Goal: Navigation & Orientation: Find specific page/section

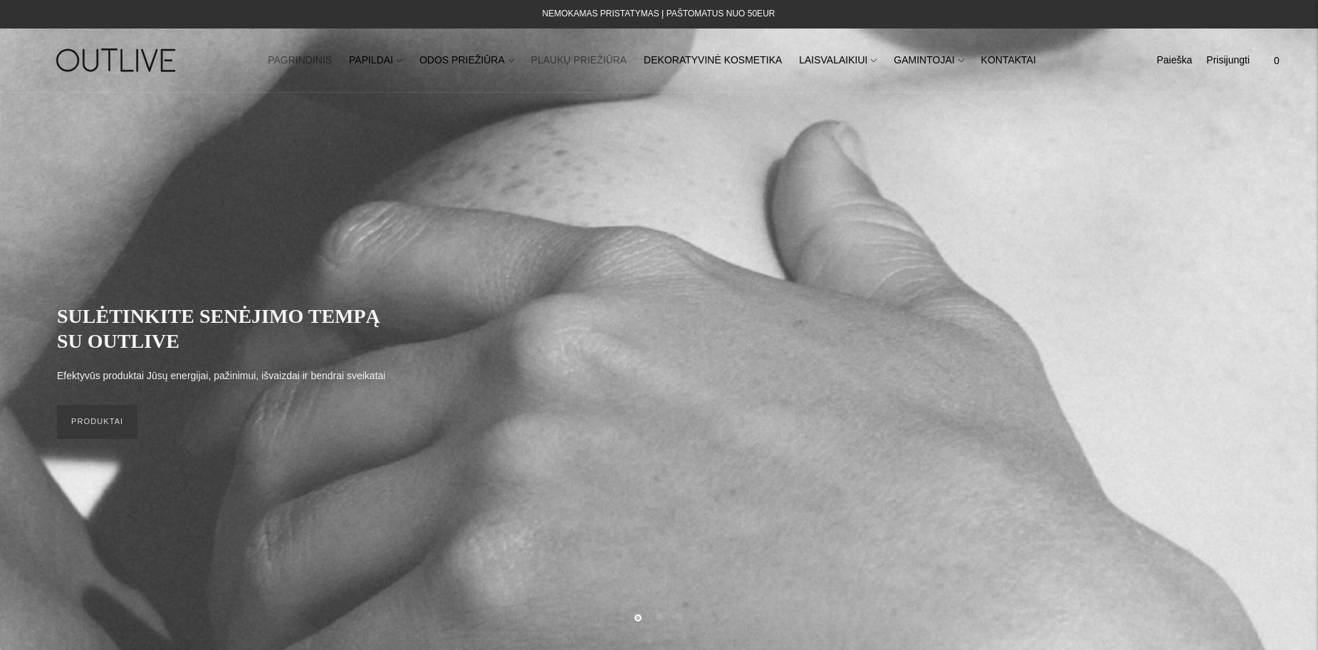
click at [580, 61] on link "PLAUKŲ PRIEŽIŪRA" at bounding box center [579, 60] width 96 height 31
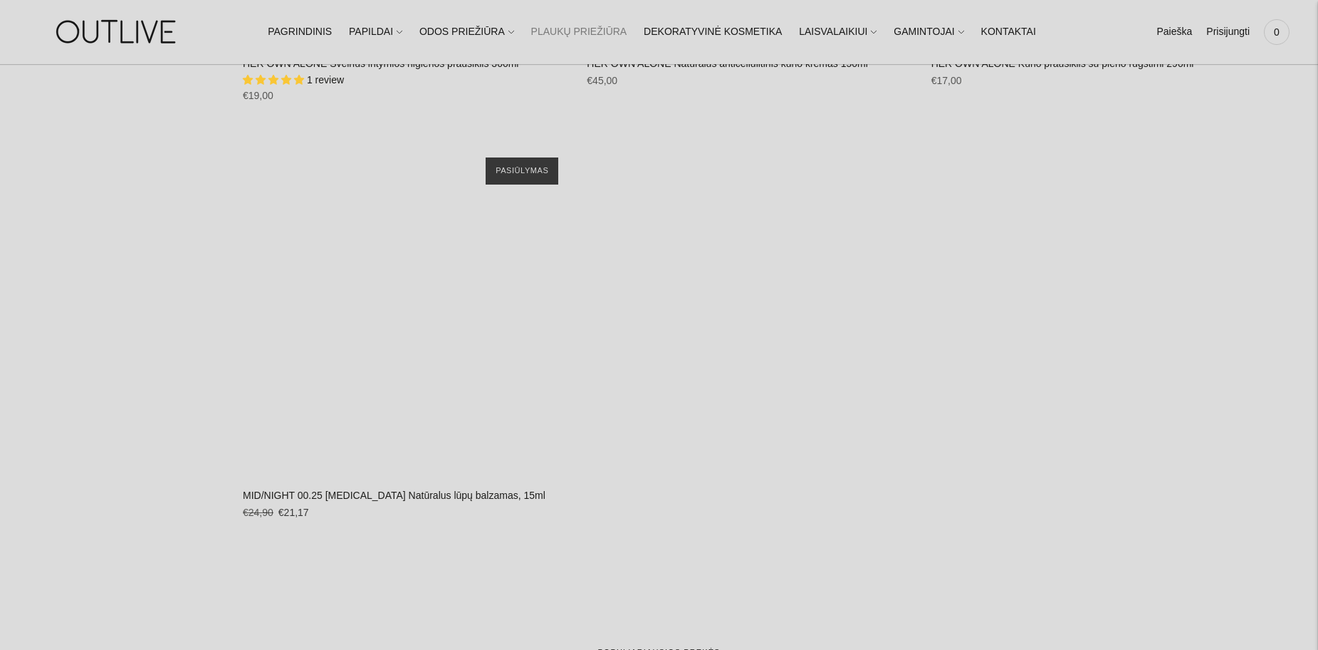
scroll to position [5342, 0]
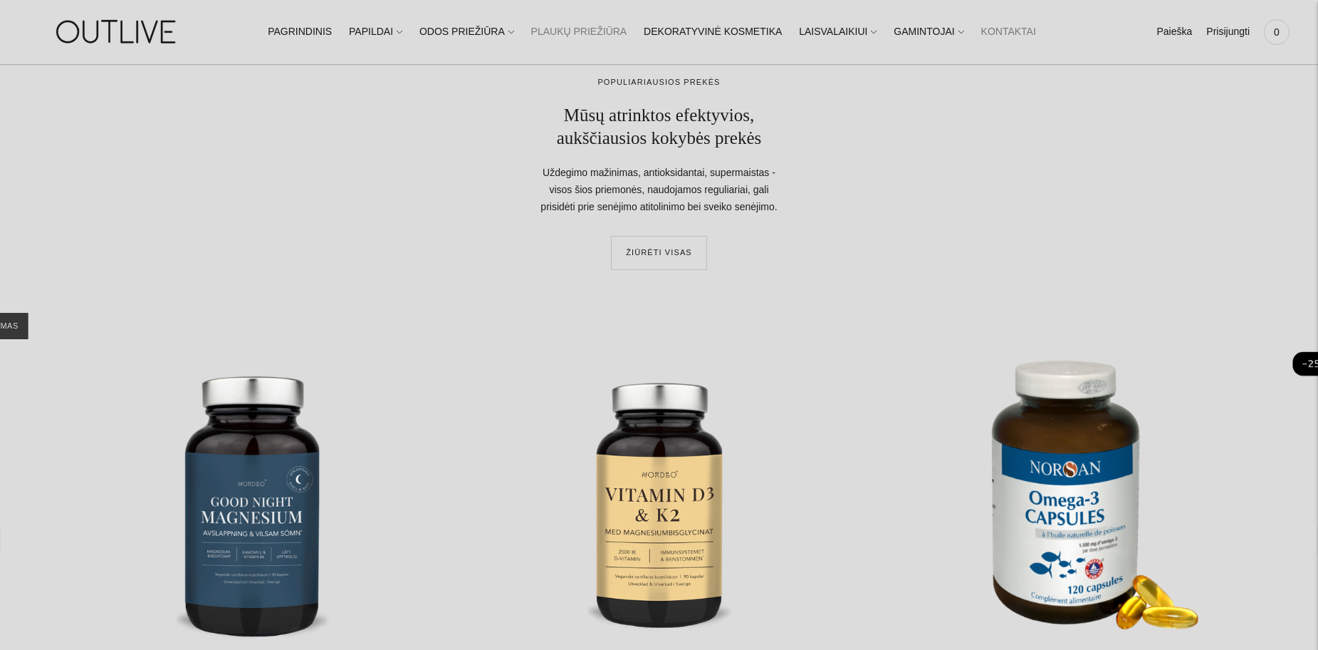
click at [982, 33] on link "KONTAKTAI" at bounding box center [1009, 31] width 55 height 31
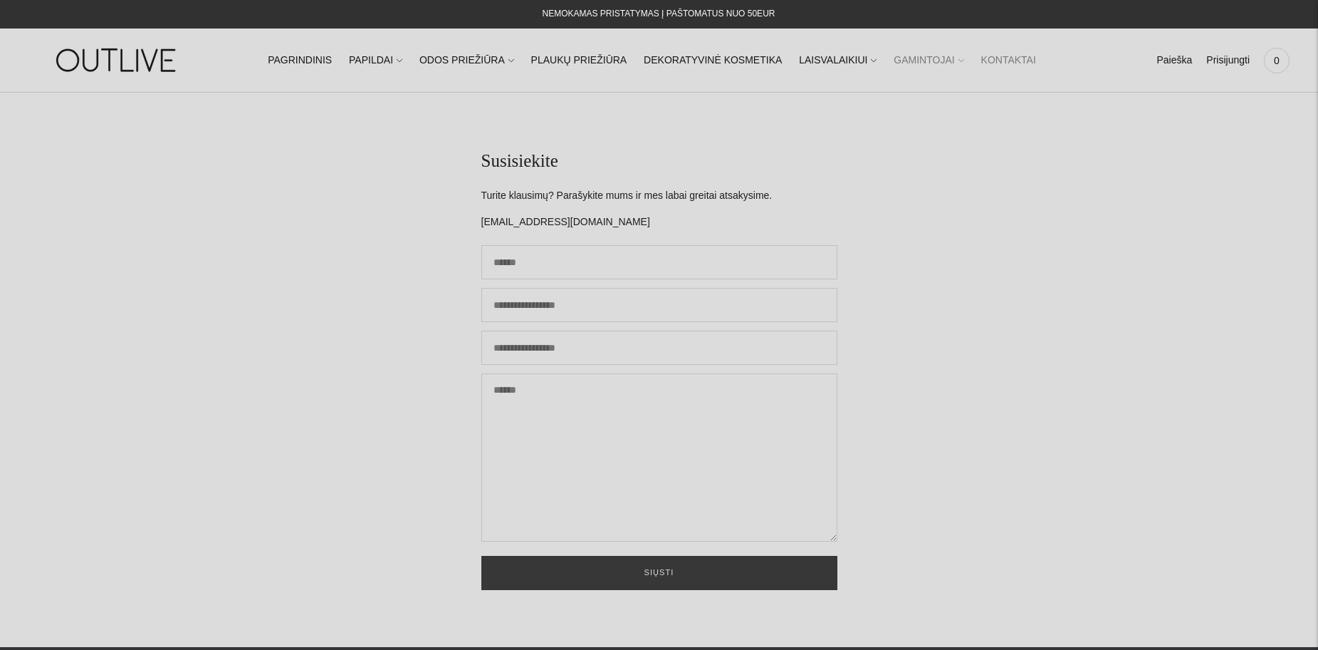
click at [912, 60] on link "GAMINTOJAI" at bounding box center [929, 60] width 70 height 31
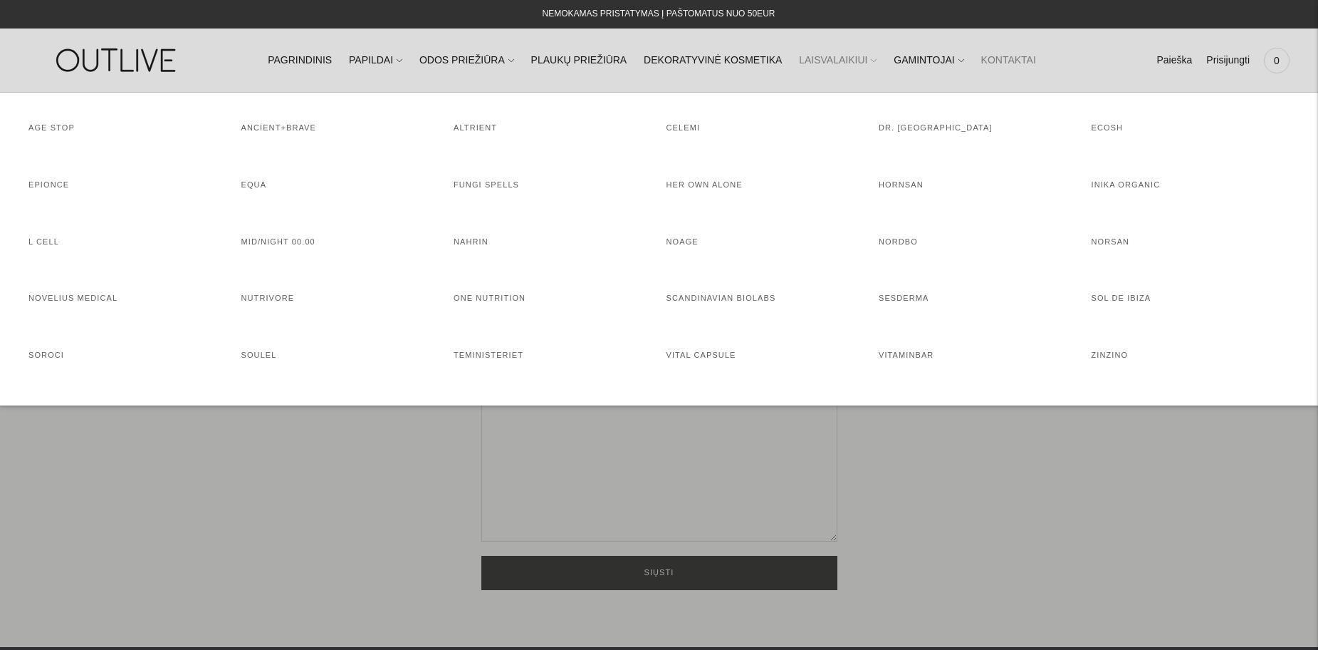
click at [822, 61] on link "LAISVALAIKIUI" at bounding box center [838, 60] width 78 height 31
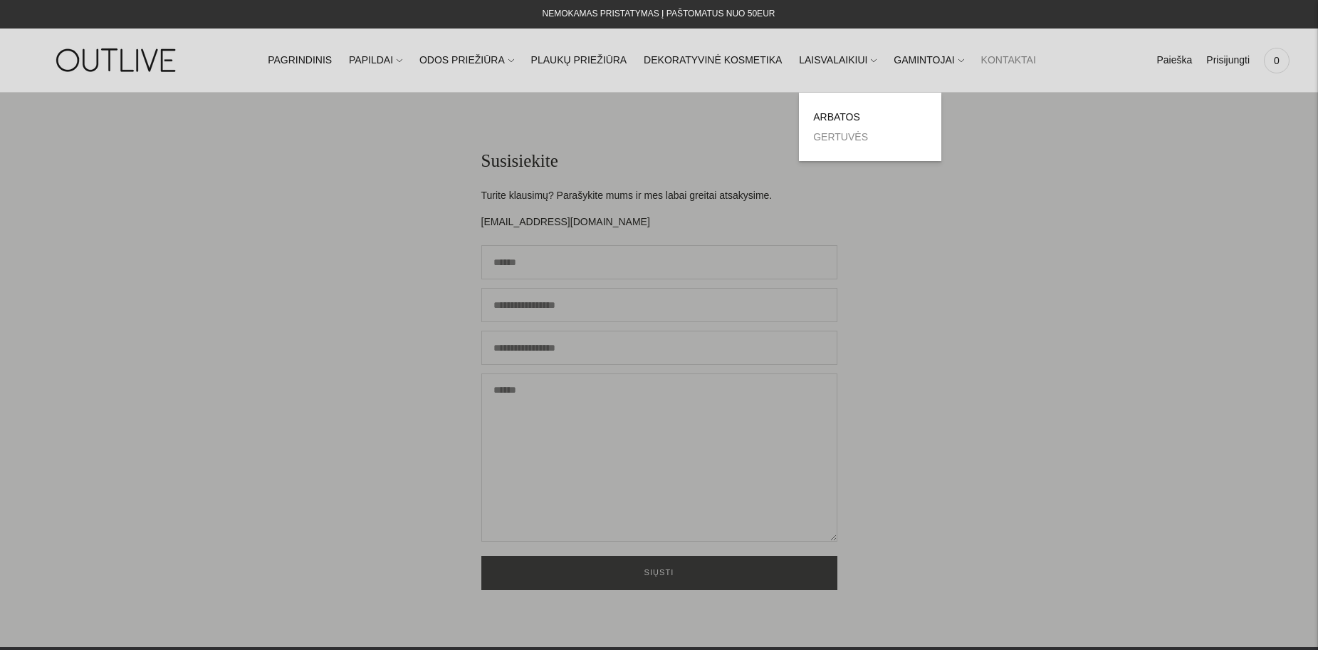
click at [819, 135] on link "GERTUVĖS" at bounding box center [840, 136] width 55 height 11
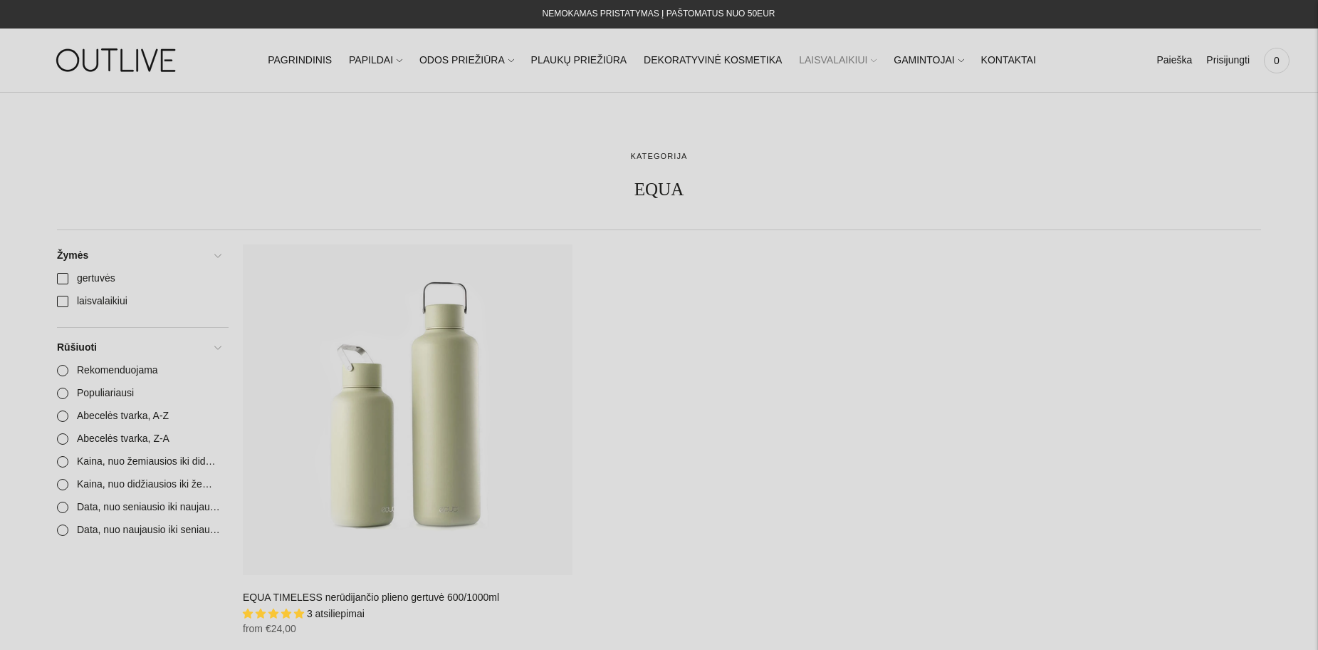
click at [821, 63] on link "LAISVALAIKIUI" at bounding box center [838, 60] width 78 height 31
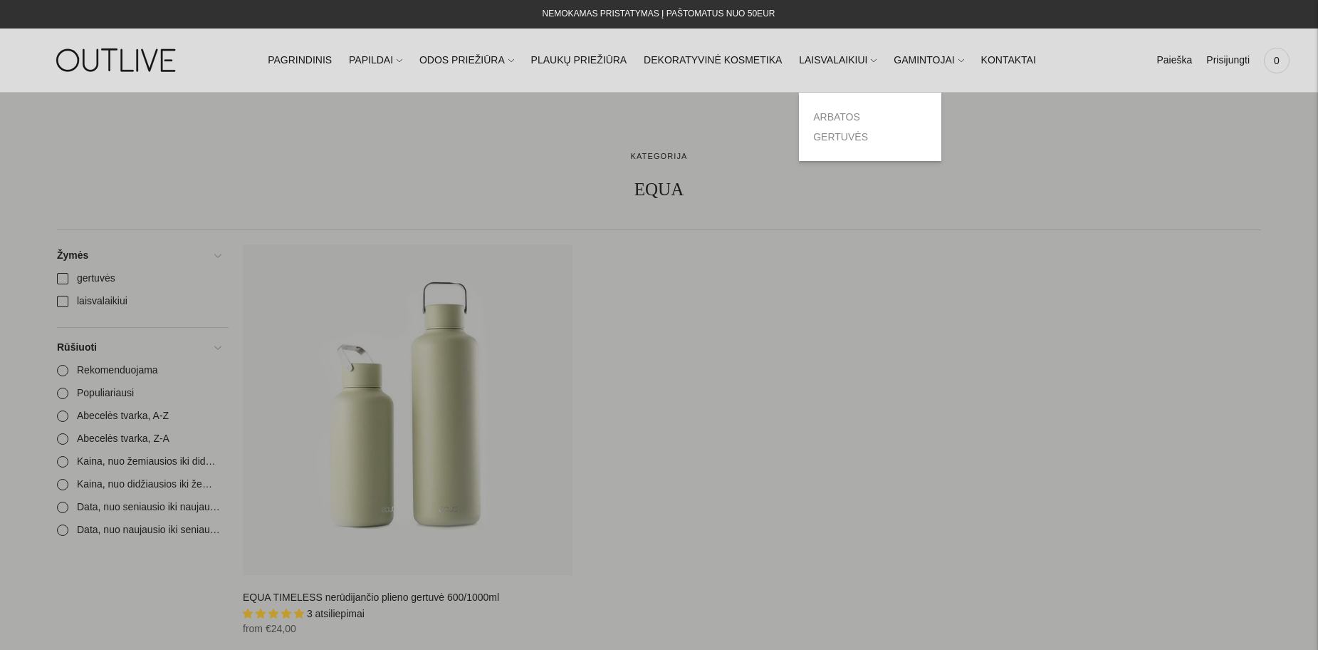
click at [828, 116] on link "ARBATOS" at bounding box center [836, 116] width 47 height 11
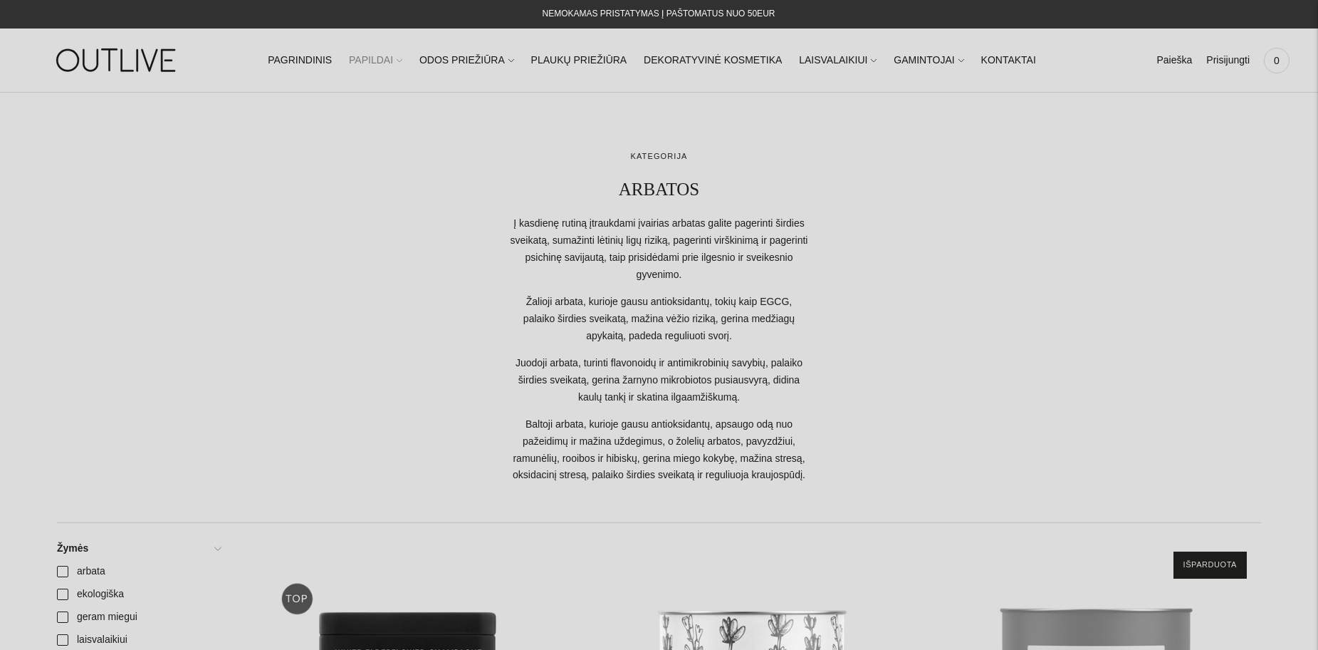
click at [390, 58] on link "PAPILDAI" at bounding box center [375, 60] width 53 height 31
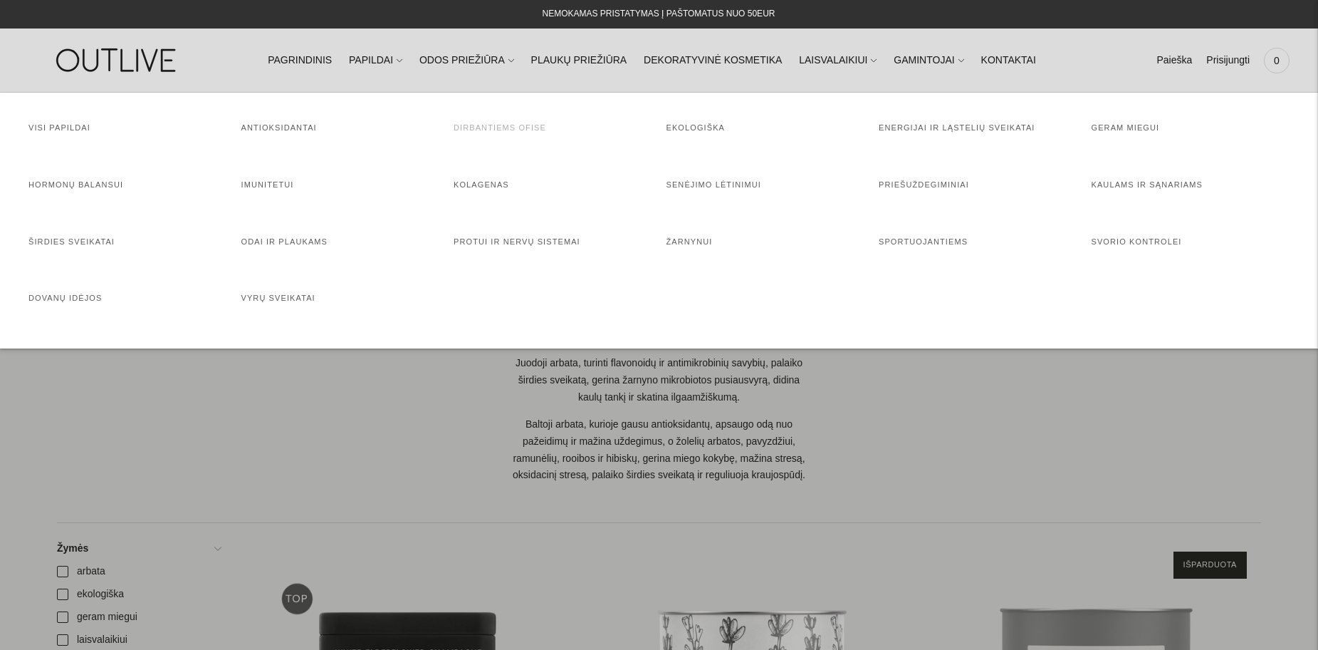
click at [500, 123] on link "Dirbantiems ofise" at bounding box center [500, 127] width 93 height 9
